Goal: Information Seeking & Learning: Learn about a topic

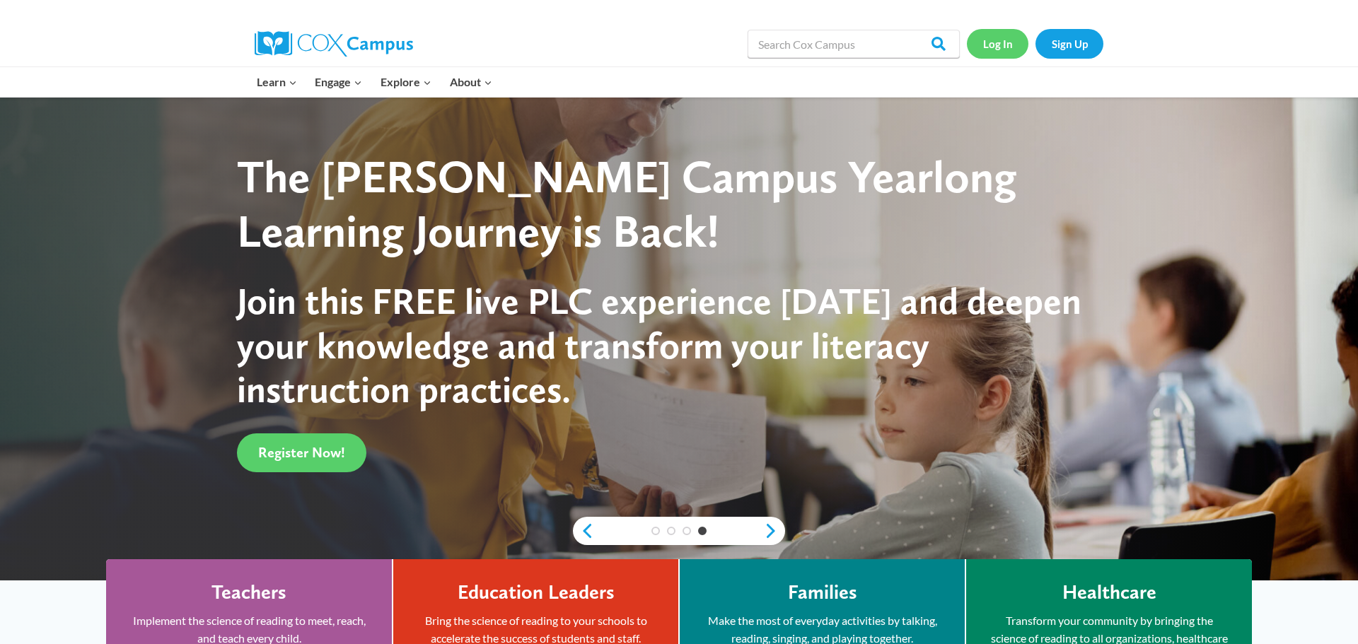
click at [1005, 48] on link "Log In" at bounding box center [998, 43] width 62 height 29
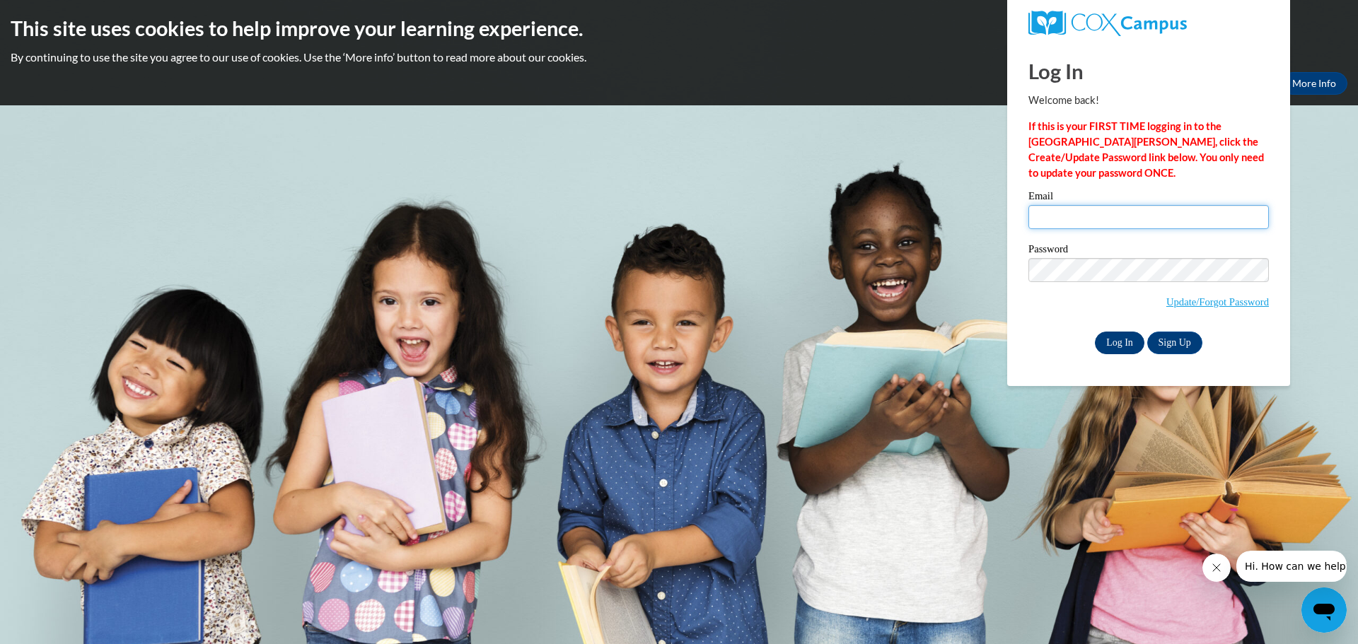
type input "kyonker@grafton.k12.wi.us"
click at [1122, 347] on input "Log In" at bounding box center [1120, 343] width 50 height 23
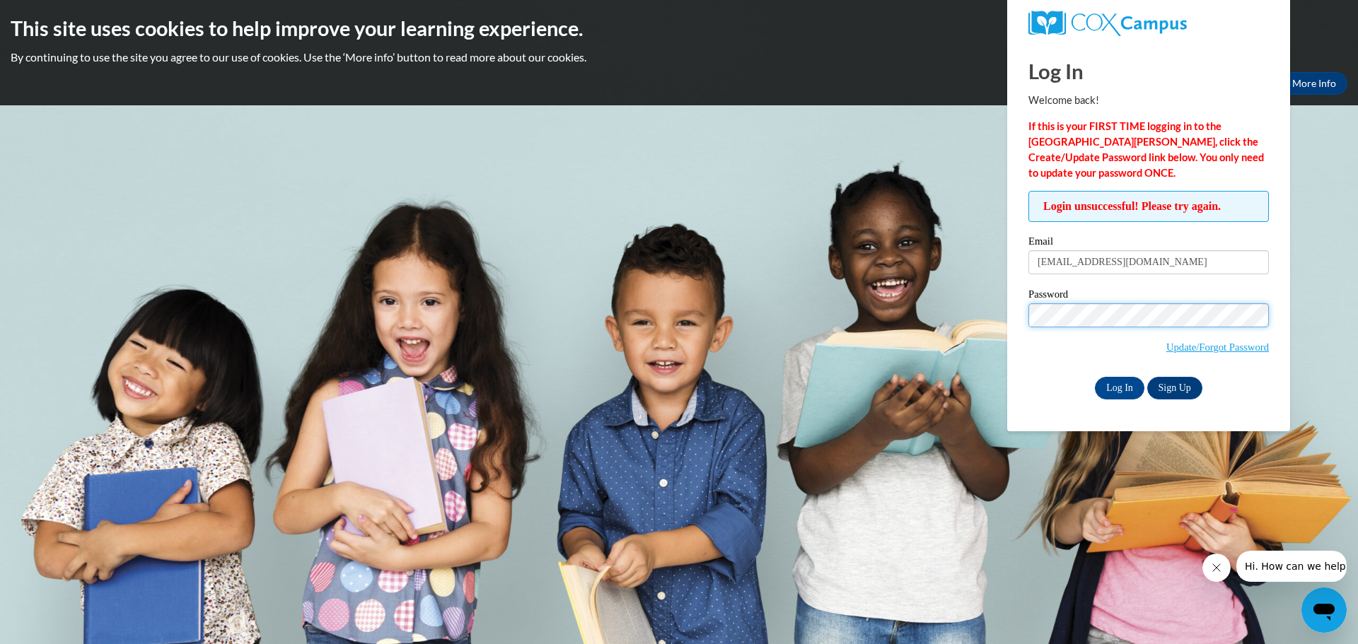
click at [949, 324] on body "This site uses cookies to help improve your learning experience. By continuing …" at bounding box center [679, 322] width 1358 height 644
click at [1095, 377] on input "Log In" at bounding box center [1120, 388] width 50 height 23
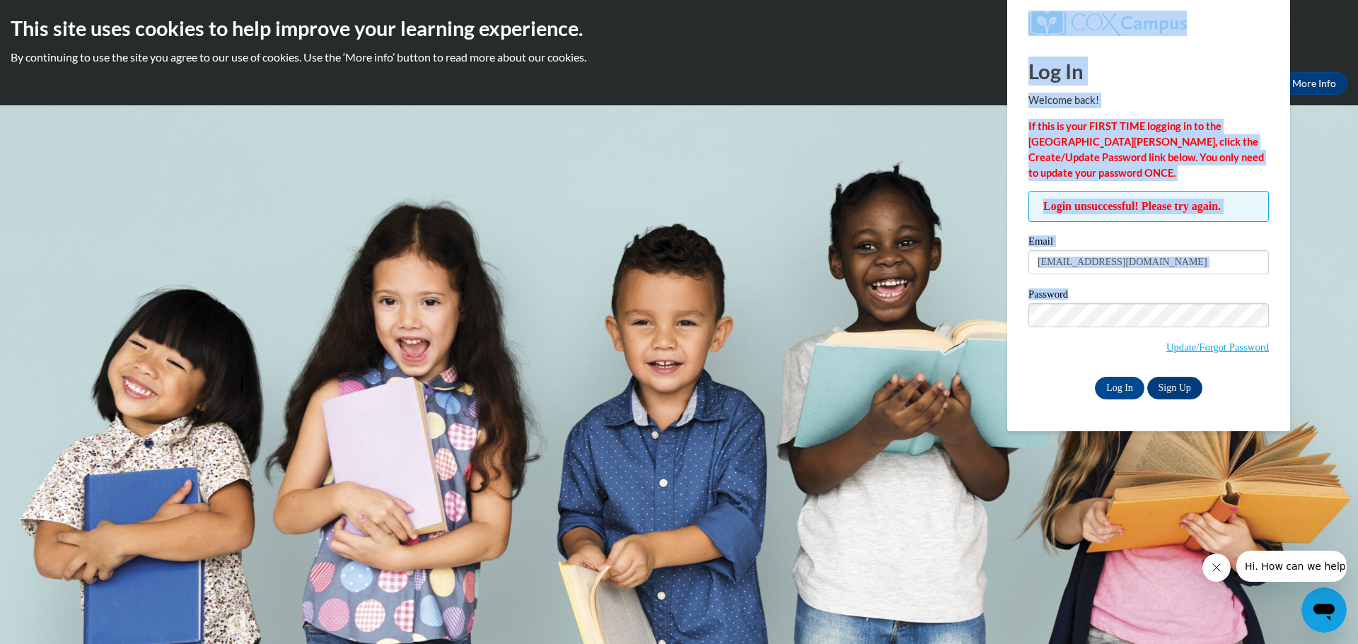
drag, startPoint x: 1102, startPoint y: 326, endPoint x: 944, endPoint y: 327, distance: 157.7
click at [929, 335] on body "This site uses cookies to help improve your learning experience. By continuing …" at bounding box center [679, 322] width 1358 height 644
click at [1103, 298] on label "Password" at bounding box center [1148, 296] width 240 height 14
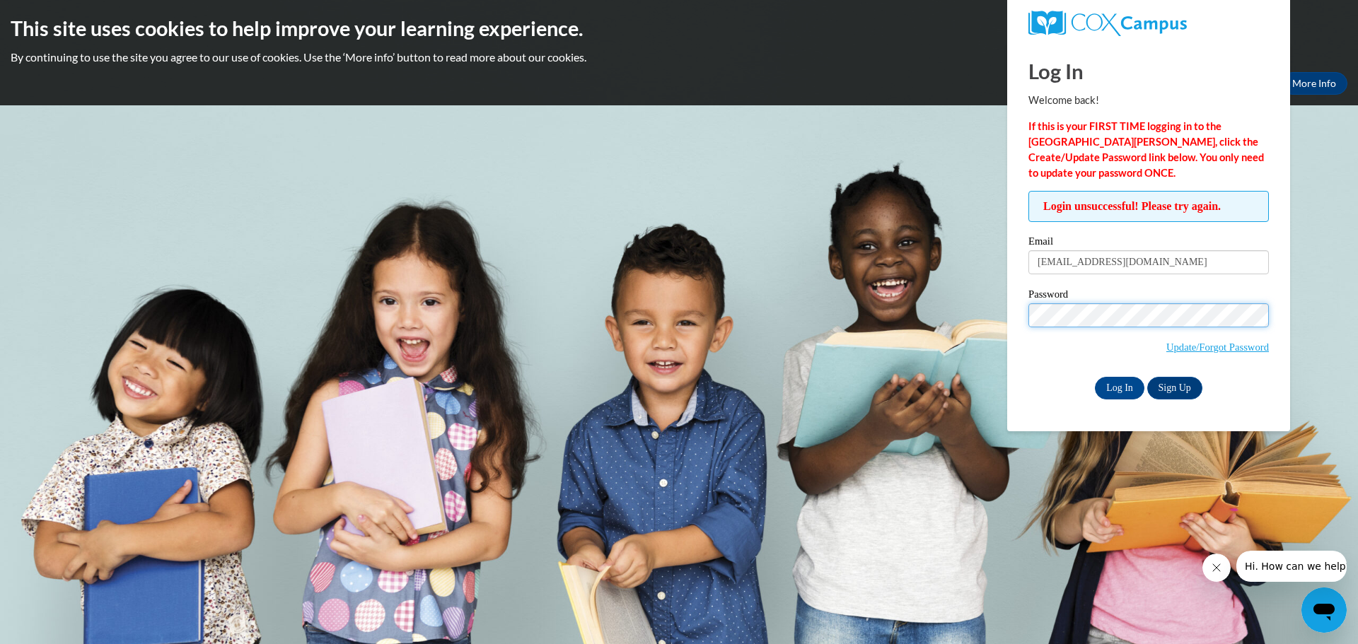
click at [928, 324] on body "This site uses cookies to help improve your learning experience. By continuing …" at bounding box center [679, 322] width 1358 height 644
click at [1095, 377] on input "Log In" at bounding box center [1120, 388] width 50 height 23
click at [1095, 388] on input "Log In" at bounding box center [1120, 388] width 50 height 23
click at [1116, 298] on label "Password" at bounding box center [1148, 296] width 240 height 14
click at [900, 305] on body "This site uses cookies to help improve your learning experience. By continuing …" at bounding box center [679, 322] width 1358 height 644
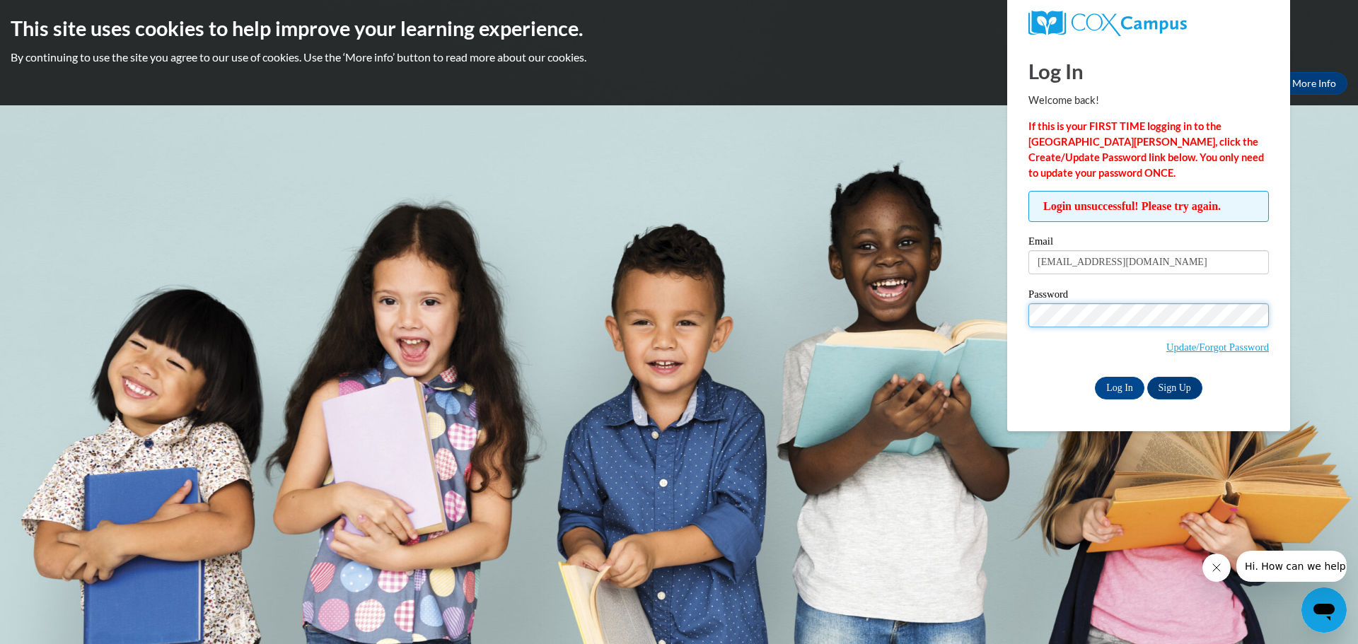
click at [1095, 377] on input "Log In" at bounding box center [1120, 388] width 50 height 23
click at [1229, 352] on link "Update/Forgot Password" at bounding box center [1217, 347] width 103 height 11
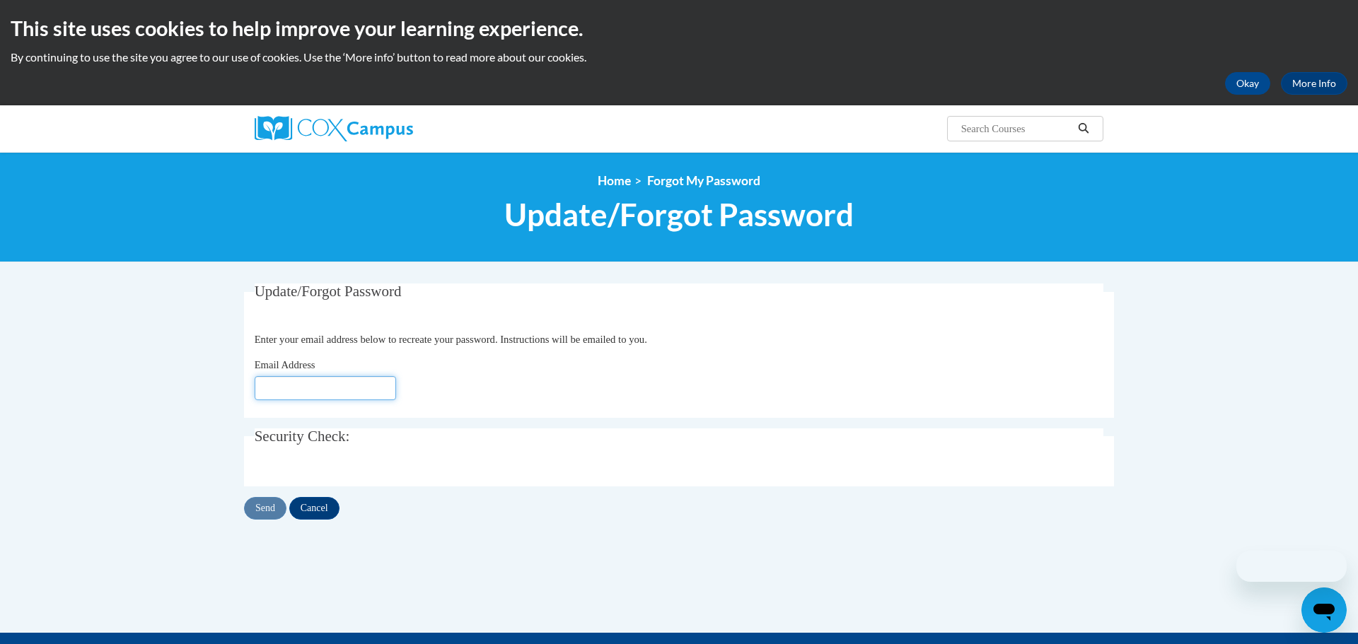
click at [325, 397] on input "Email Address" at bounding box center [325, 388] width 141 height 24
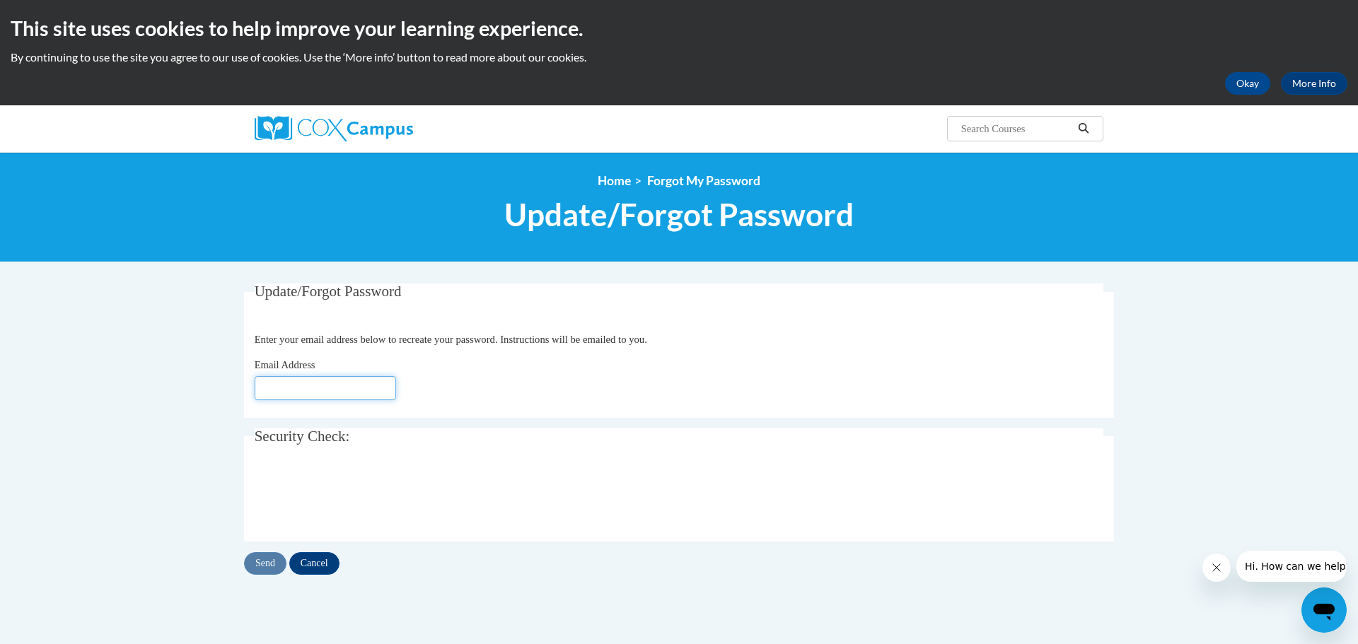
type input "[EMAIL_ADDRESS][DOMAIN_NAME]"
click at [266, 564] on input "Send" at bounding box center [265, 563] width 42 height 23
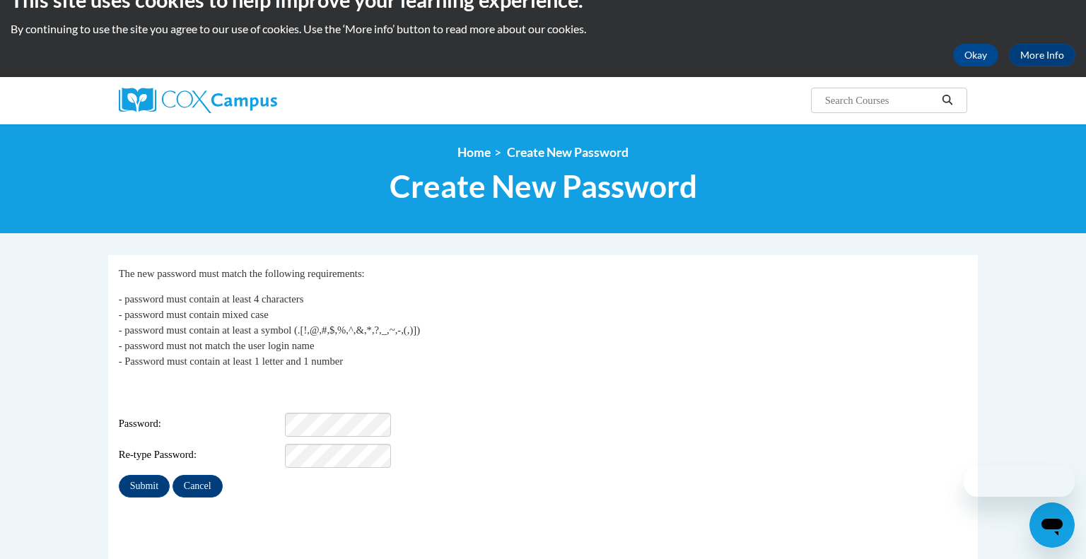
scroll to position [42, 0]
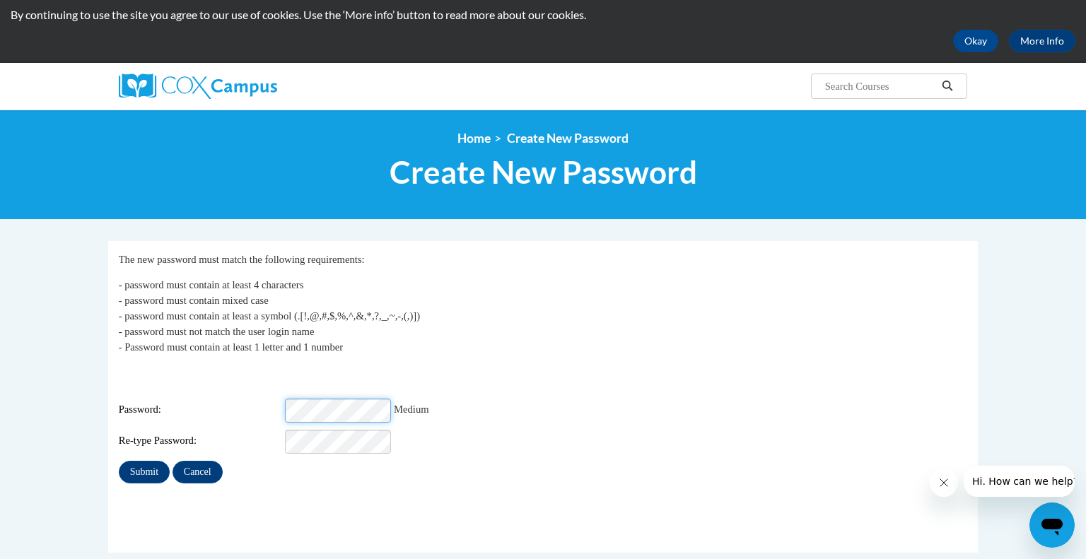
click at [187, 399] on div "Password: Medium" at bounding box center [544, 411] width 850 height 24
click at [131, 463] on input "Submit" at bounding box center [144, 472] width 51 height 23
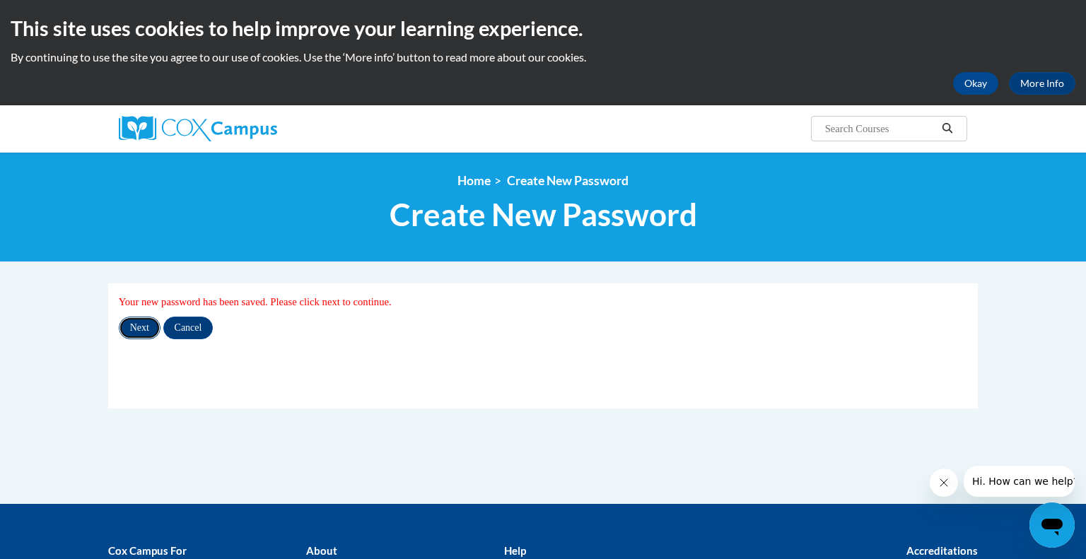
click at [144, 329] on input "Next" at bounding box center [140, 328] width 42 height 23
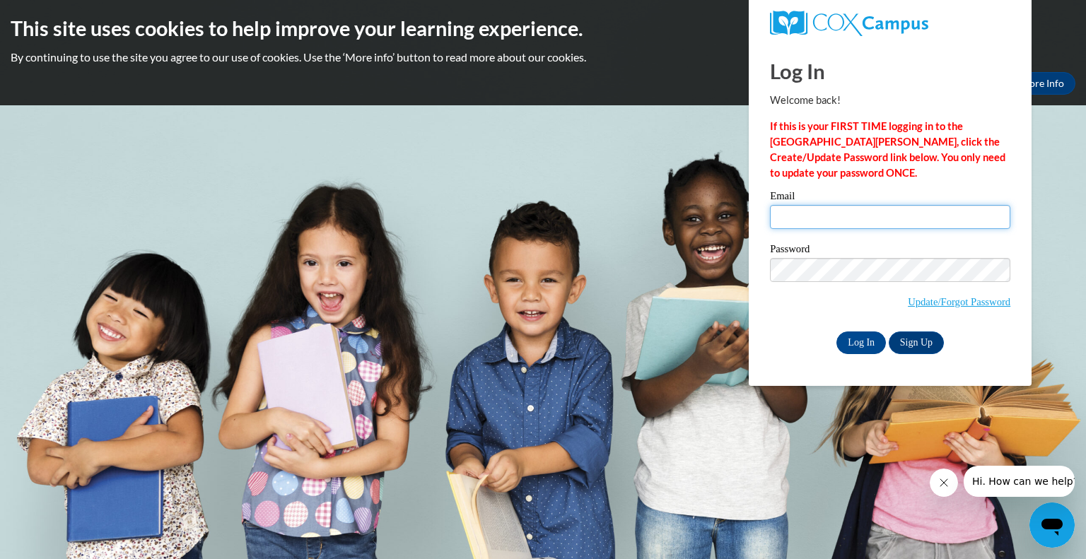
type input "kyonker@grafton.k12.wi.us"
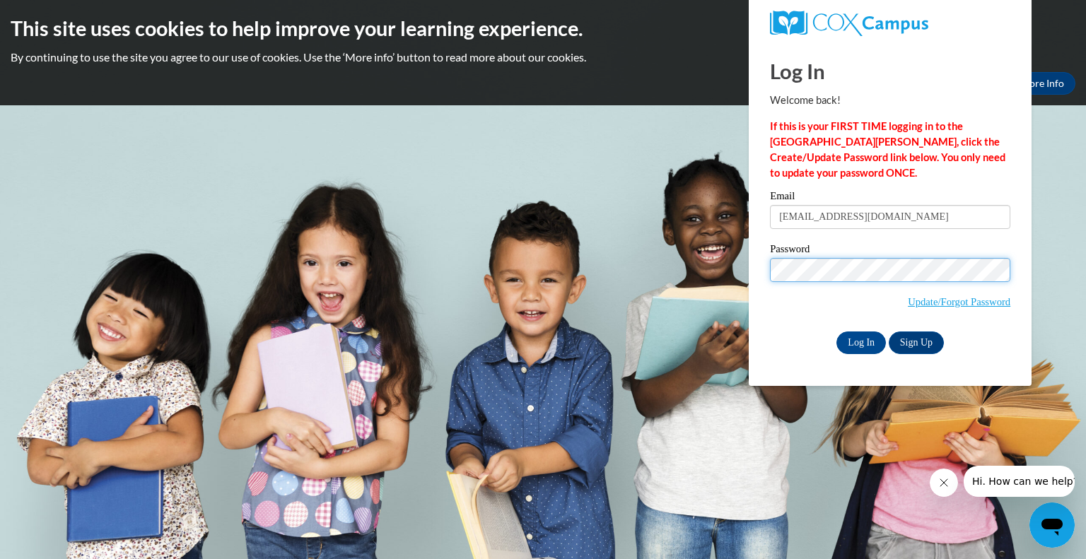
click at [673, 263] on body "This site uses cookies to help improve your learning experience. By continuing …" at bounding box center [543, 279] width 1086 height 559
click at [804, 376] on div "Log In Welcome back! If this is your FIRST TIME logging in to the NEW Cox Campu…" at bounding box center [890, 214] width 304 height 344
click at [850, 340] on input "Log In" at bounding box center [862, 343] width 50 height 23
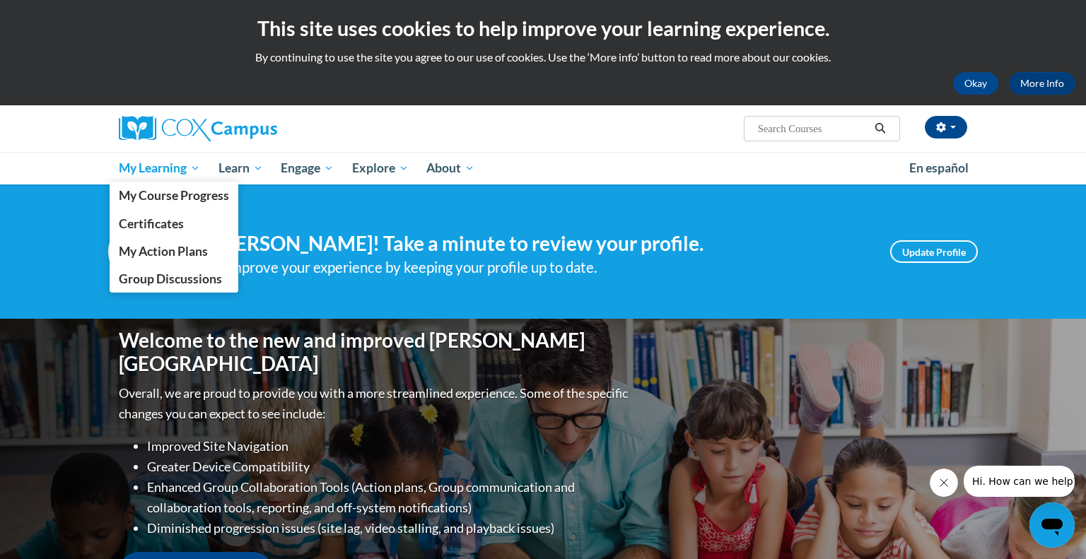
click at [158, 173] on span "My Learning" at bounding box center [159, 168] width 81 height 17
click at [172, 202] on span "My Course Progress" at bounding box center [174, 195] width 110 height 15
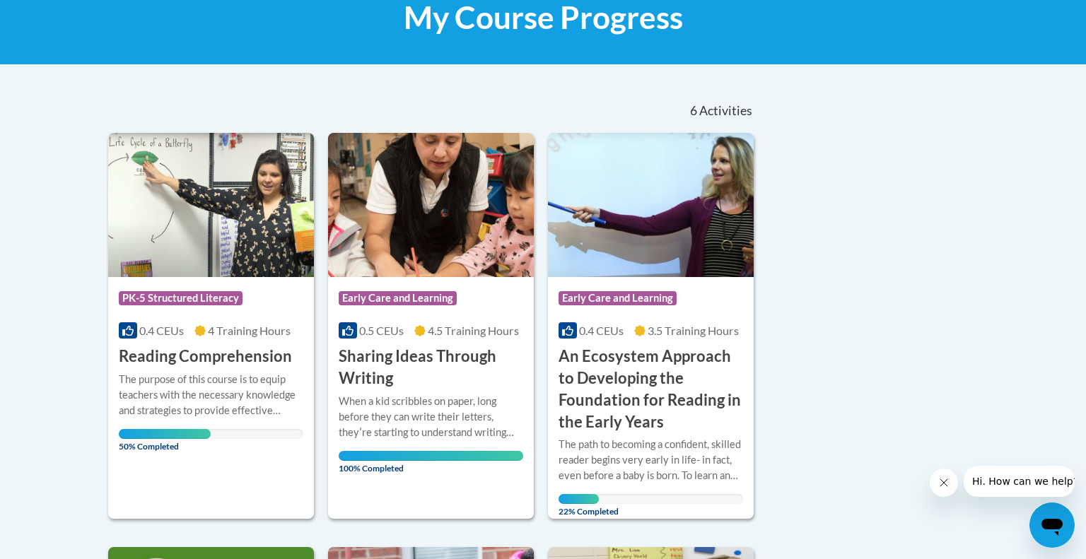
scroll to position [249, 0]
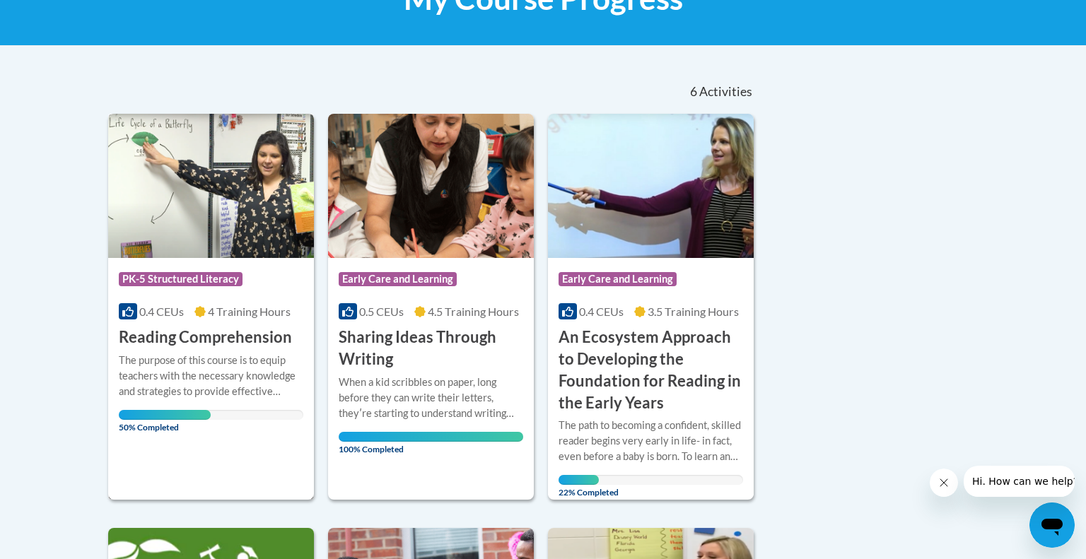
click at [214, 344] on h3 "Reading Comprehension" at bounding box center [205, 338] width 173 height 22
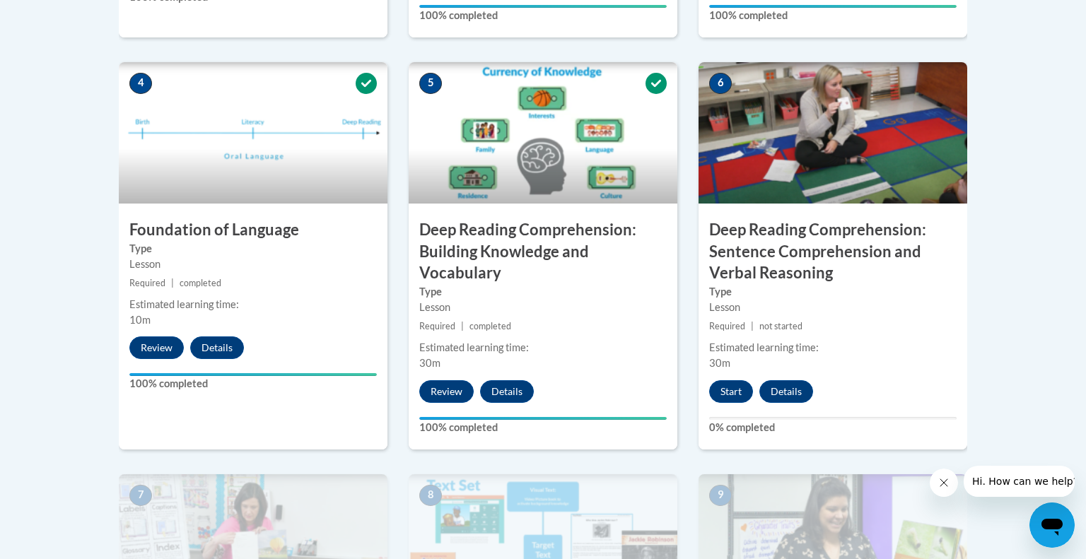
scroll to position [830, 0]
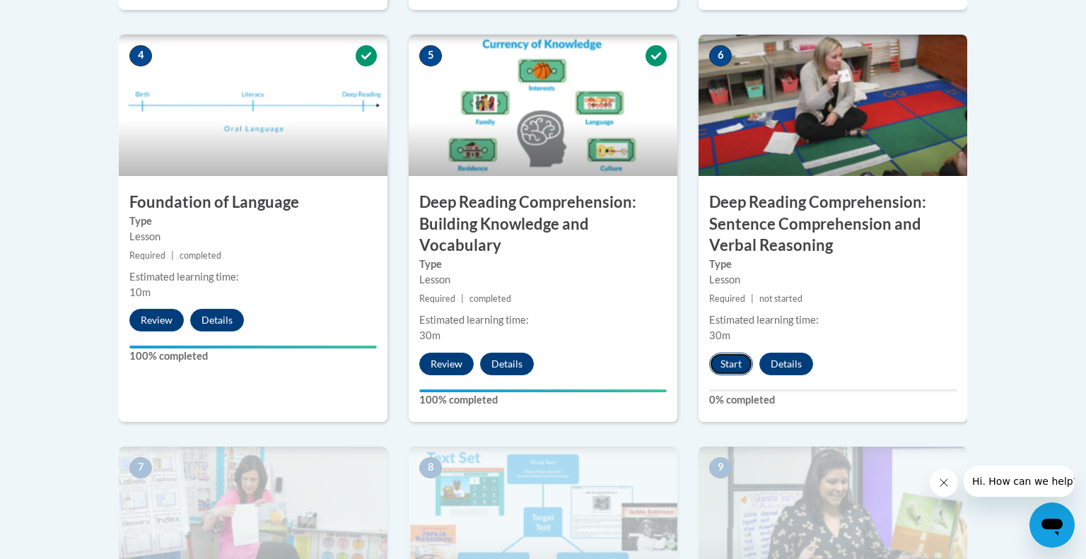
click at [723, 365] on button "Start" at bounding box center [731, 364] width 44 height 23
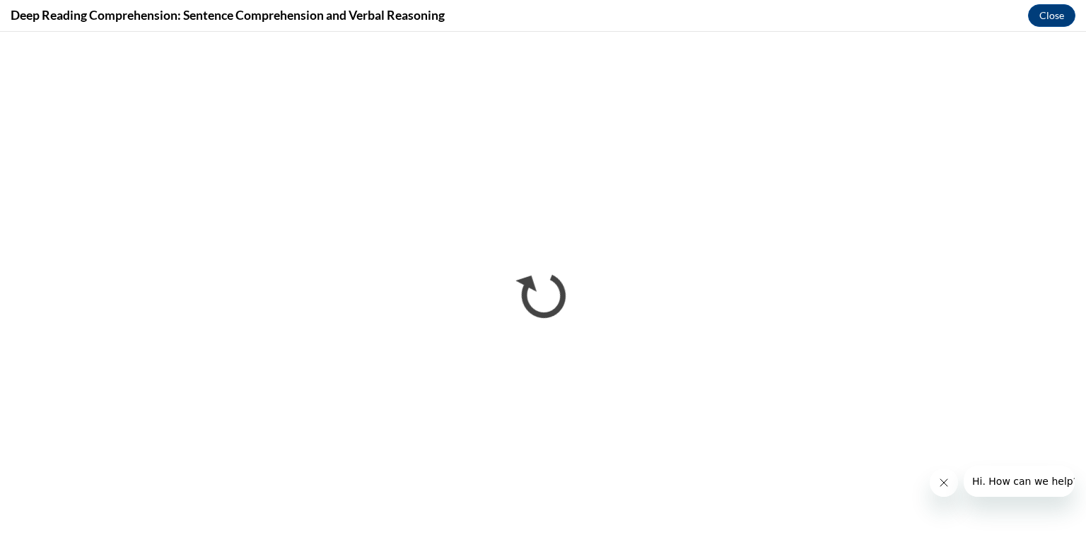
scroll to position [0, 0]
click at [1044, 16] on button "Close" at bounding box center [1051, 15] width 47 height 23
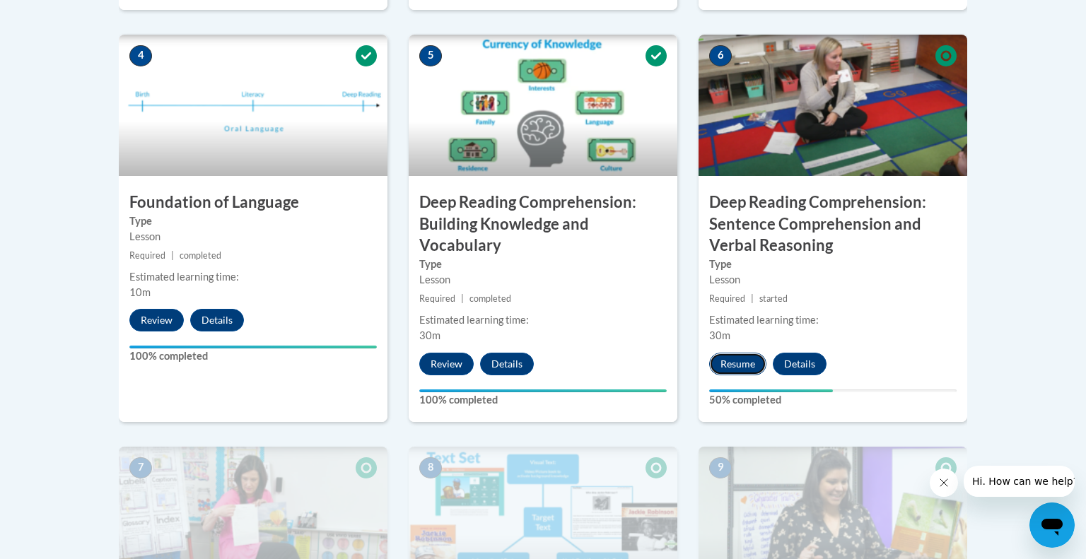
click at [730, 366] on button "Resume" at bounding box center [737, 364] width 57 height 23
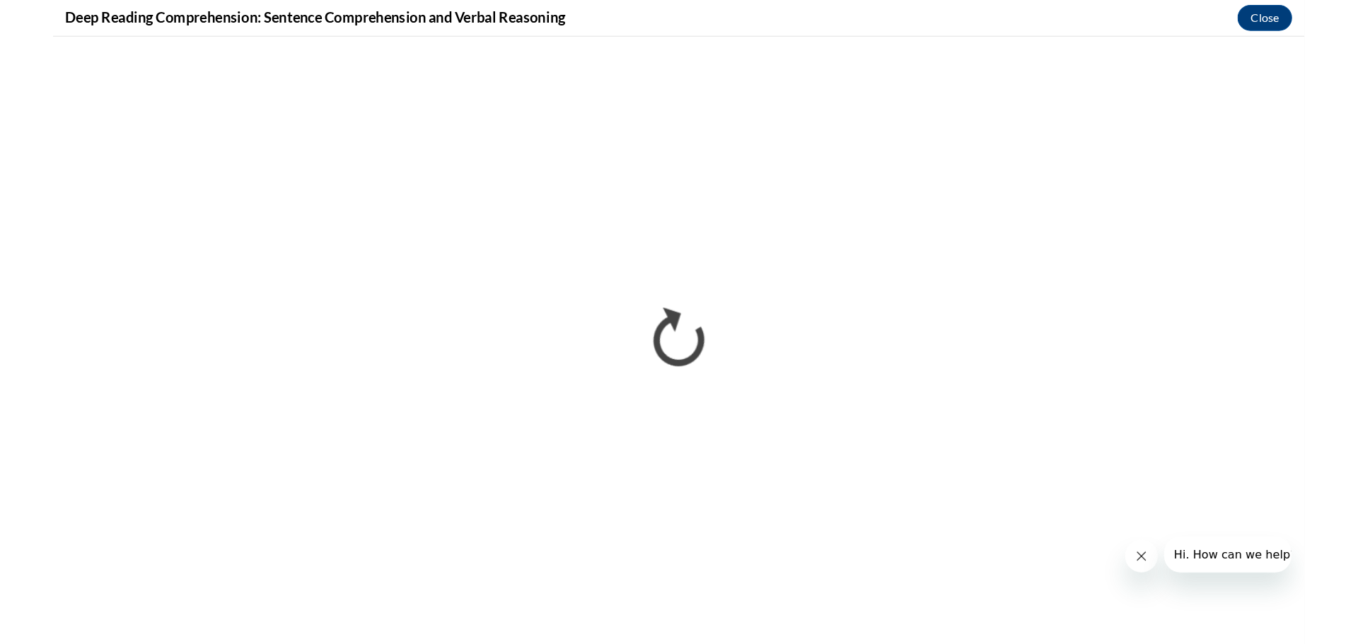
scroll to position [830, 0]
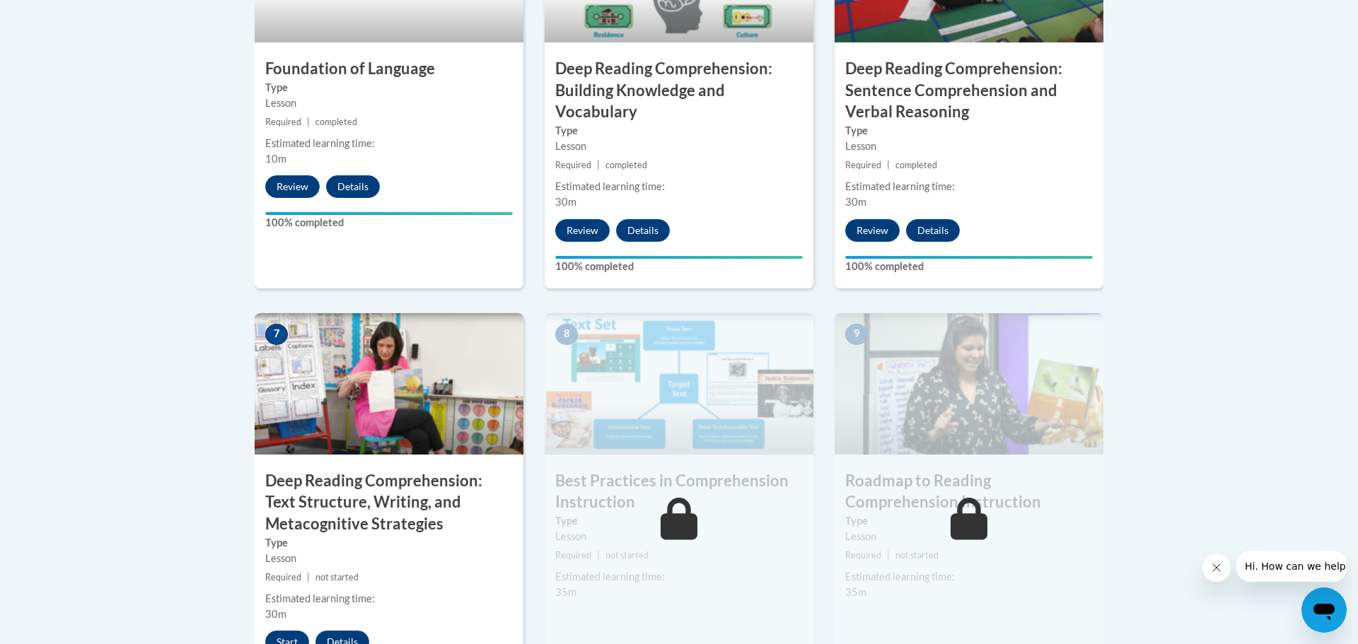
scroll to position [1138, 0]
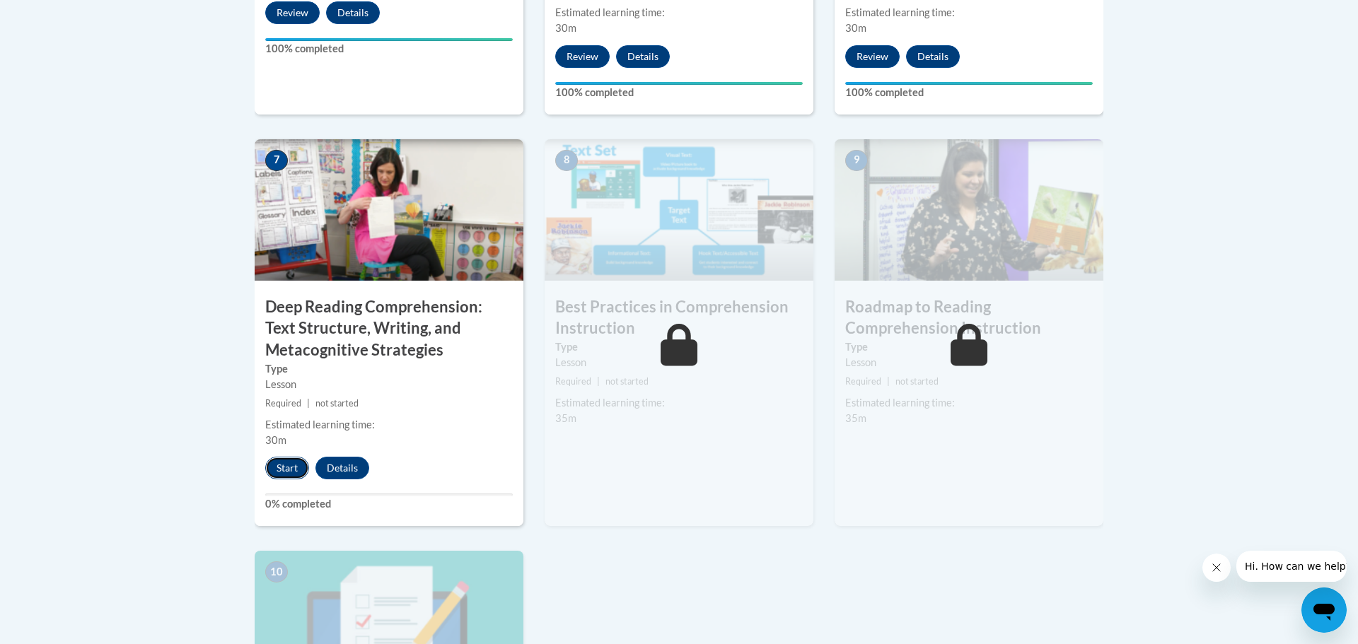
click at [278, 469] on button "Start" at bounding box center [287, 468] width 44 height 23
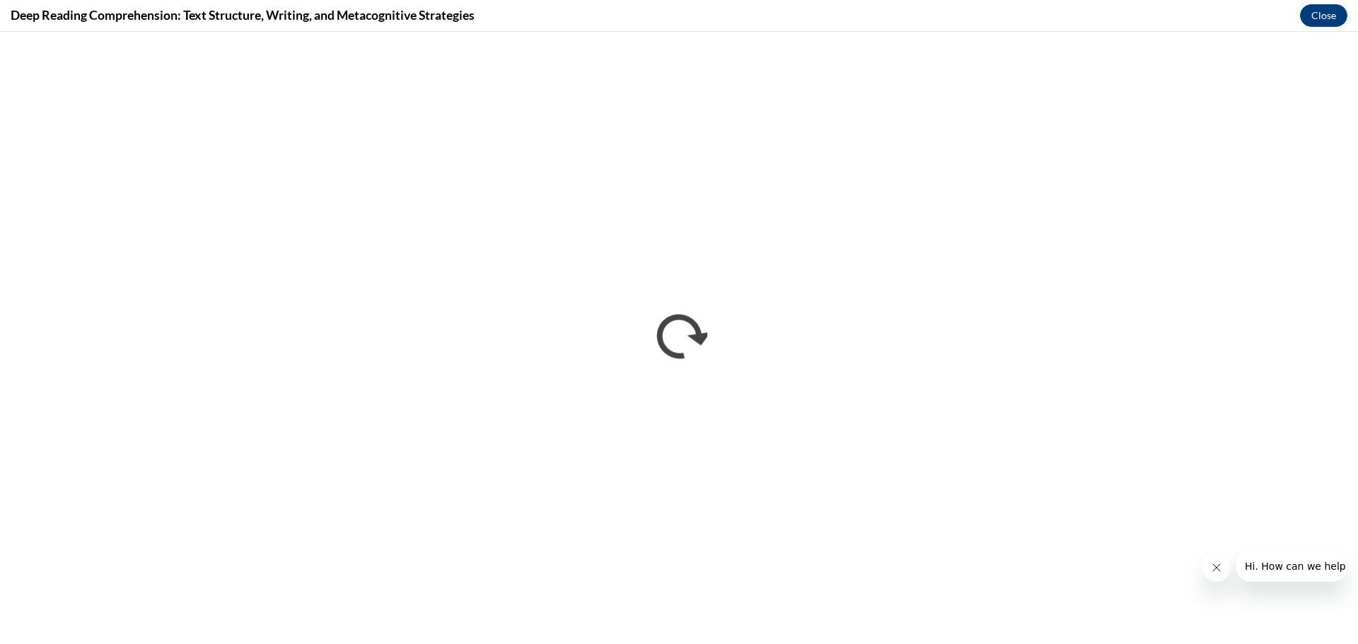
scroll to position [0, 0]
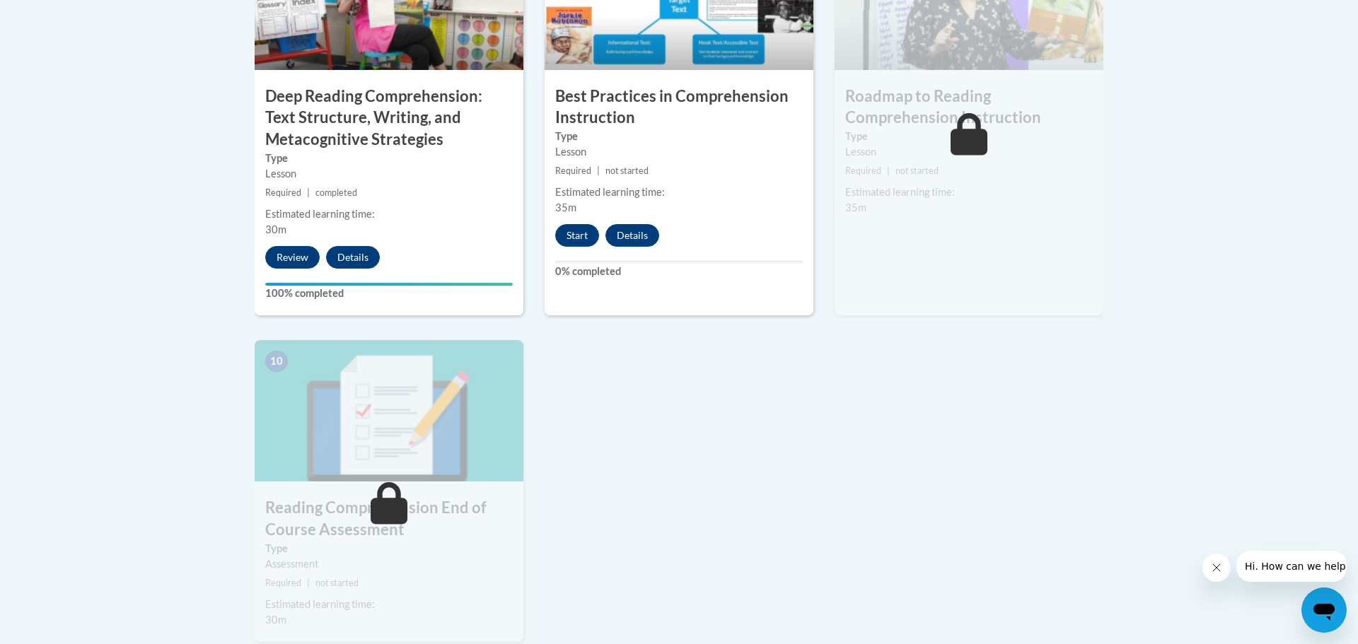
scroll to position [1350, 0]
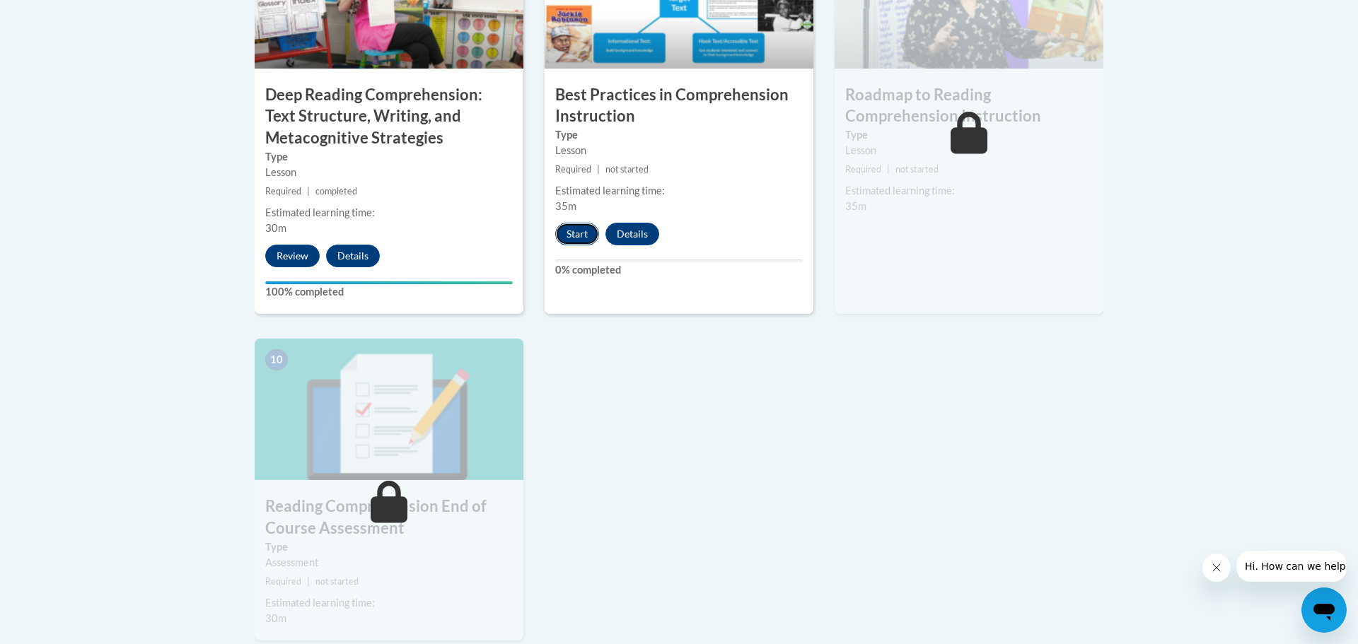
click at [579, 238] on button "Start" at bounding box center [577, 234] width 44 height 23
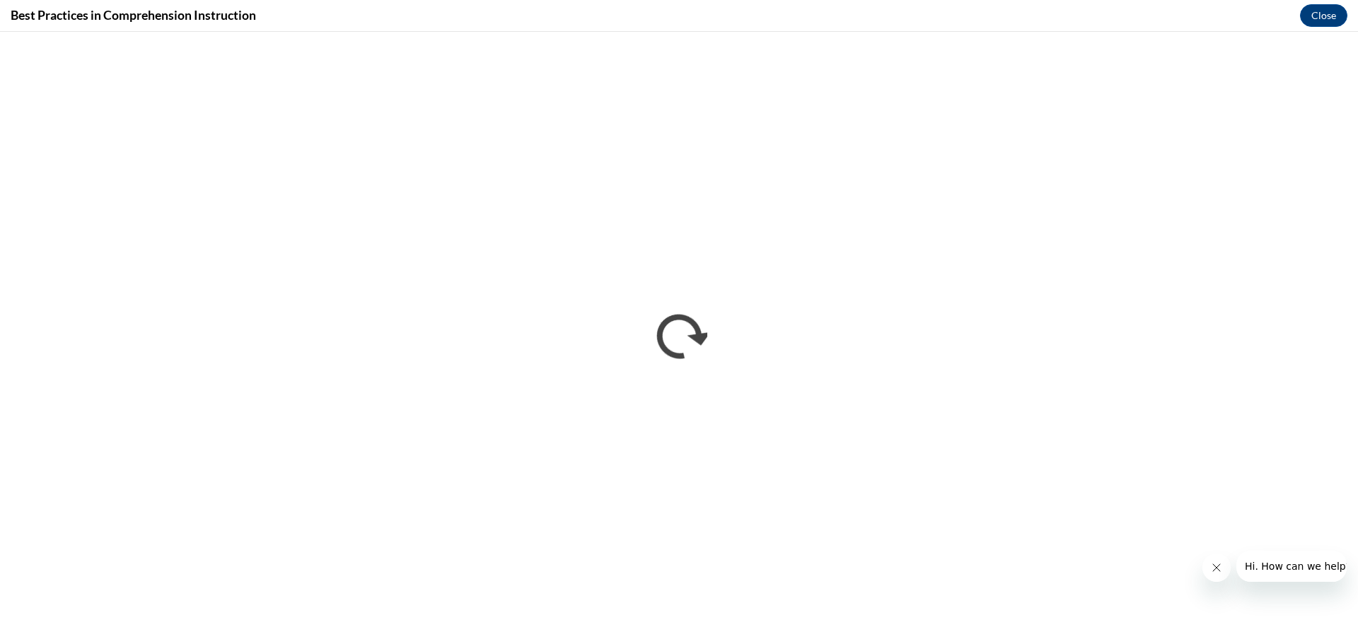
scroll to position [0, 0]
